Goal: Navigation & Orientation: Find specific page/section

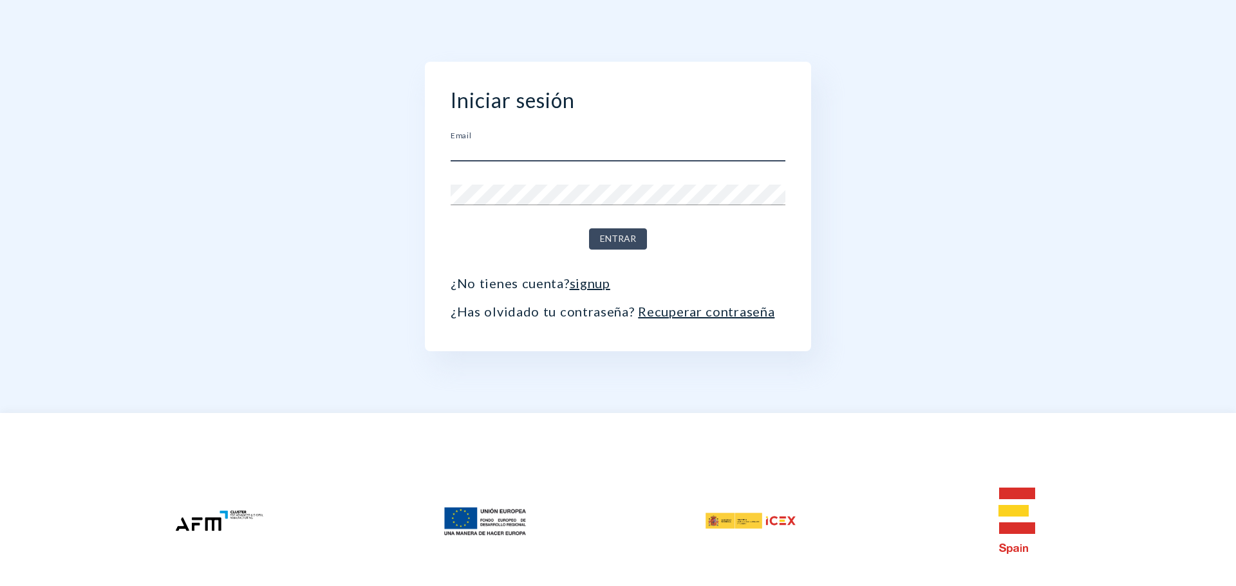
click at [530, 149] on input "text" at bounding box center [618, 151] width 335 height 21
type input "[EMAIL_ADDRESS][DOMAIN_NAME]"
click at [616, 245] on span "Entrar" at bounding box center [618, 239] width 36 height 16
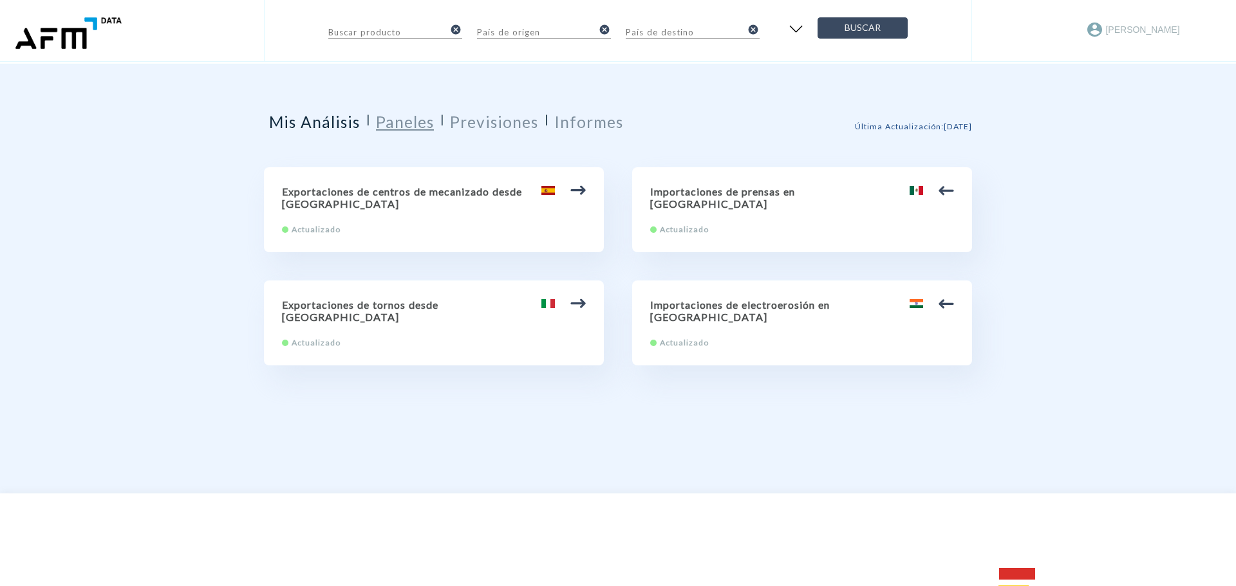
click at [410, 127] on h2 "Paneles" at bounding box center [405, 122] width 58 height 19
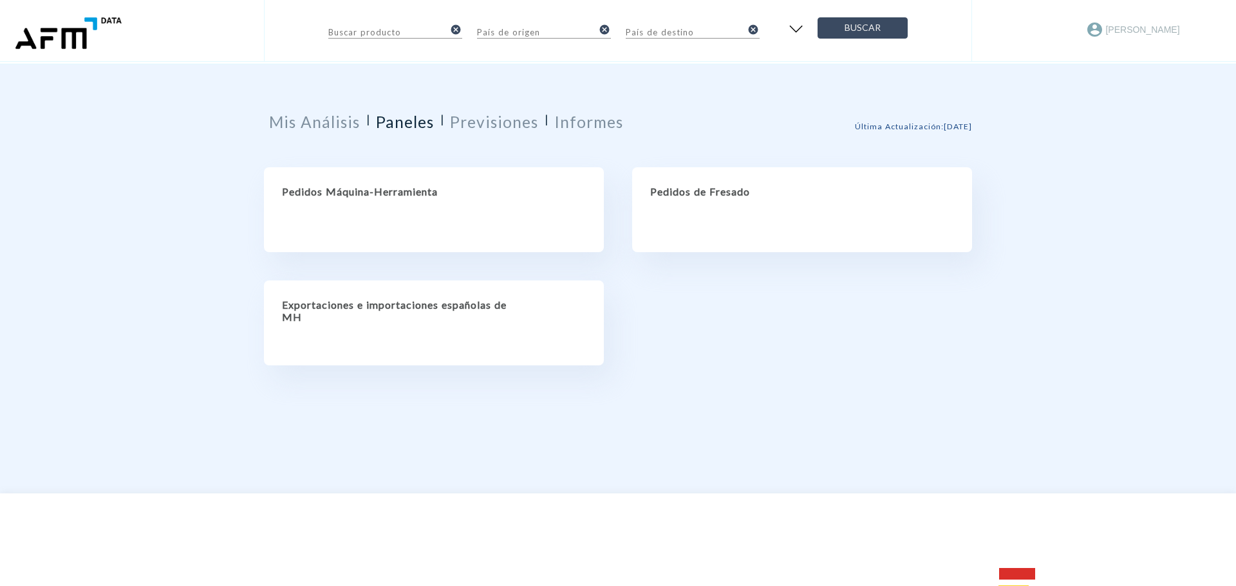
click at [702, 194] on h2 "Pedidos de Fresado" at bounding box center [802, 191] width 304 height 12
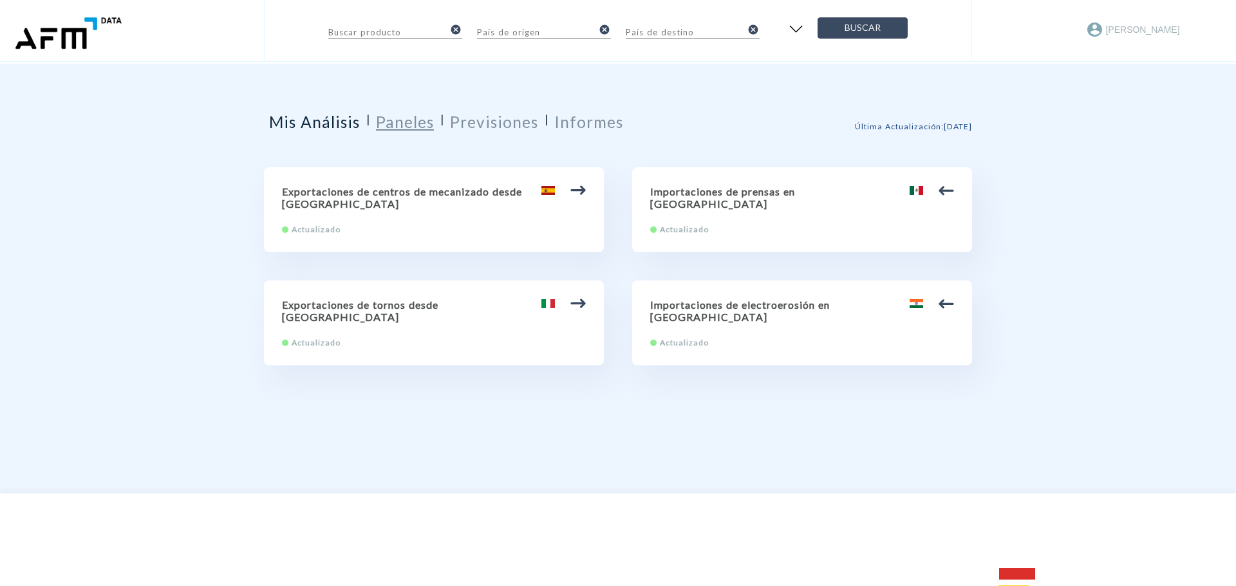
click at [415, 127] on h2 "Paneles" at bounding box center [405, 122] width 58 height 19
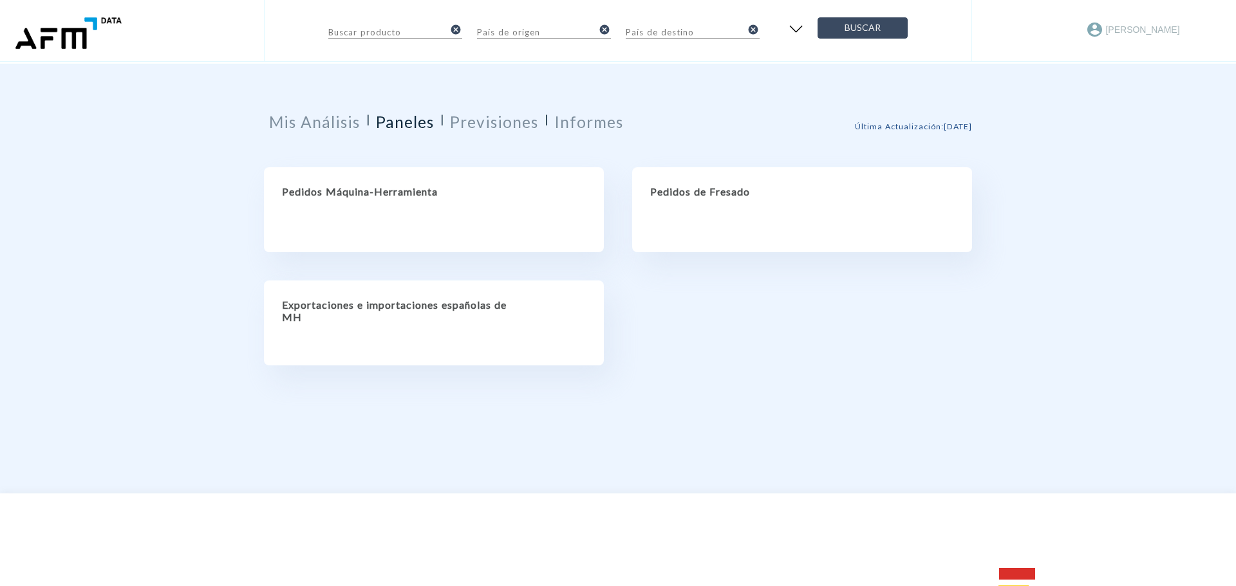
click at [402, 196] on h2 "Pedidos Máquina-Herramienta" at bounding box center [434, 191] width 304 height 12
